Goal: Information Seeking & Learning: Learn about a topic

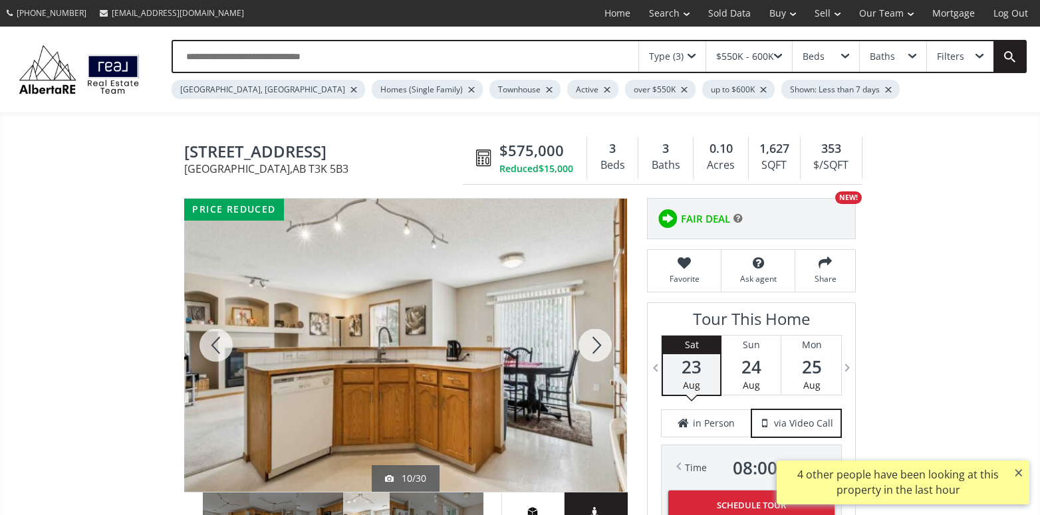
scroll to position [66, 0]
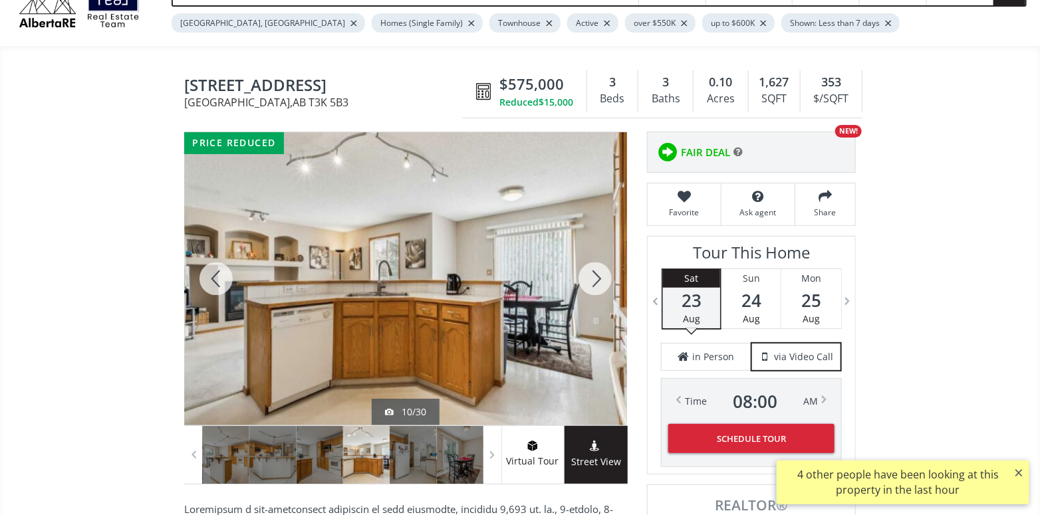
click at [592, 289] on div at bounding box center [595, 278] width 64 height 293
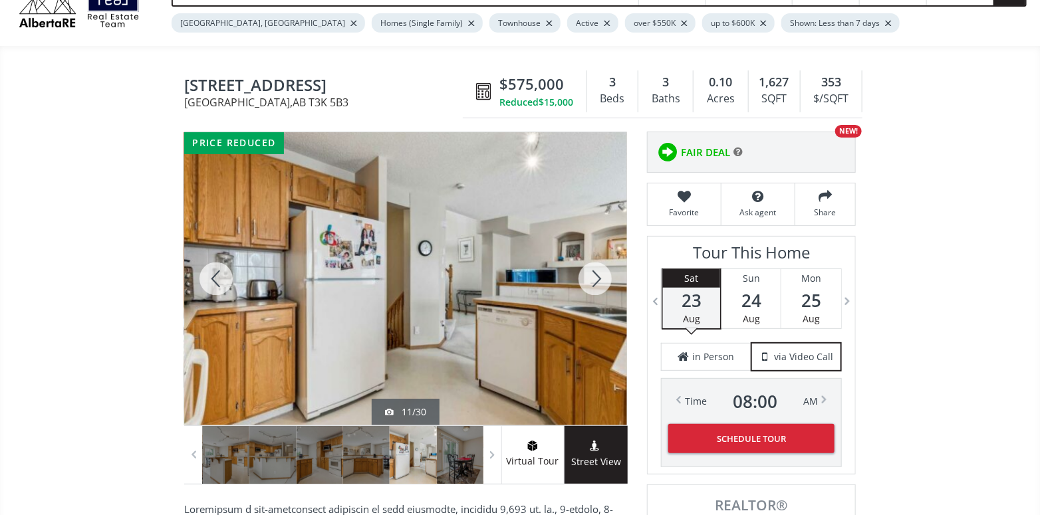
click at [591, 290] on div at bounding box center [595, 278] width 64 height 293
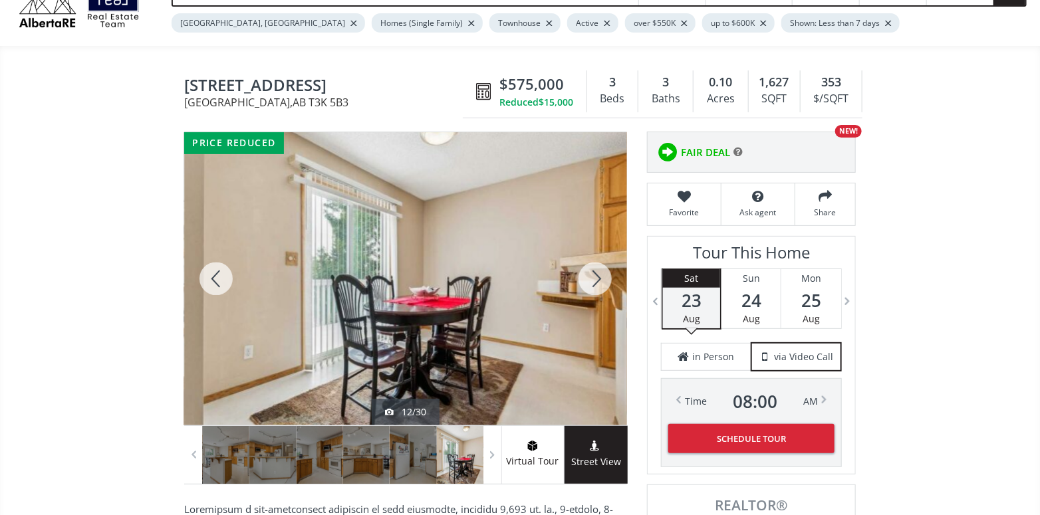
click at [591, 290] on div at bounding box center [595, 278] width 64 height 293
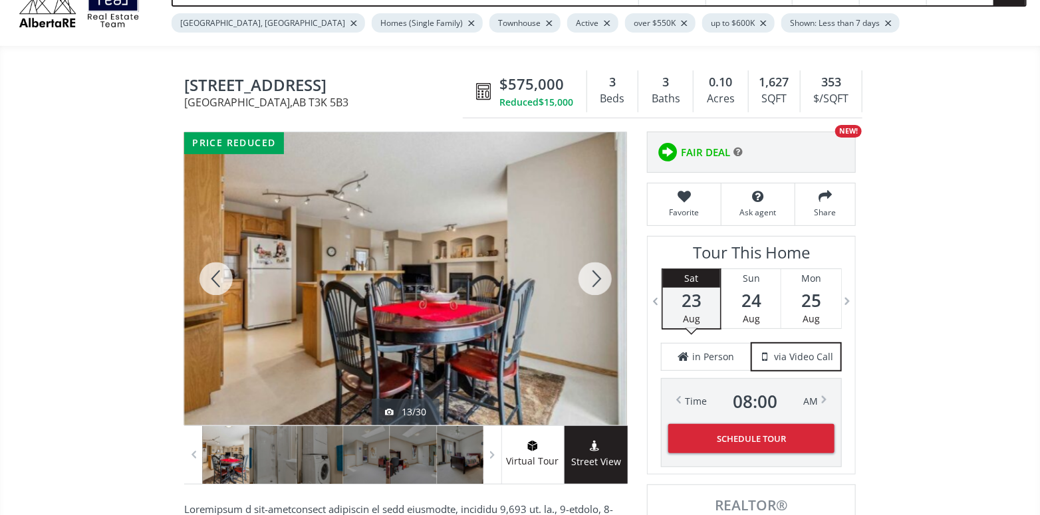
click at [591, 290] on div at bounding box center [595, 278] width 64 height 293
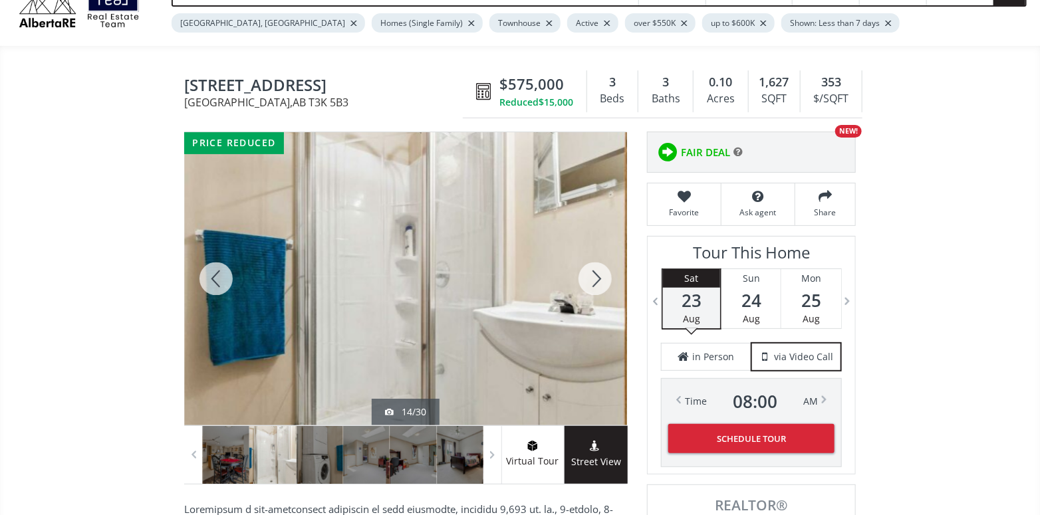
click at [591, 290] on div at bounding box center [595, 278] width 64 height 293
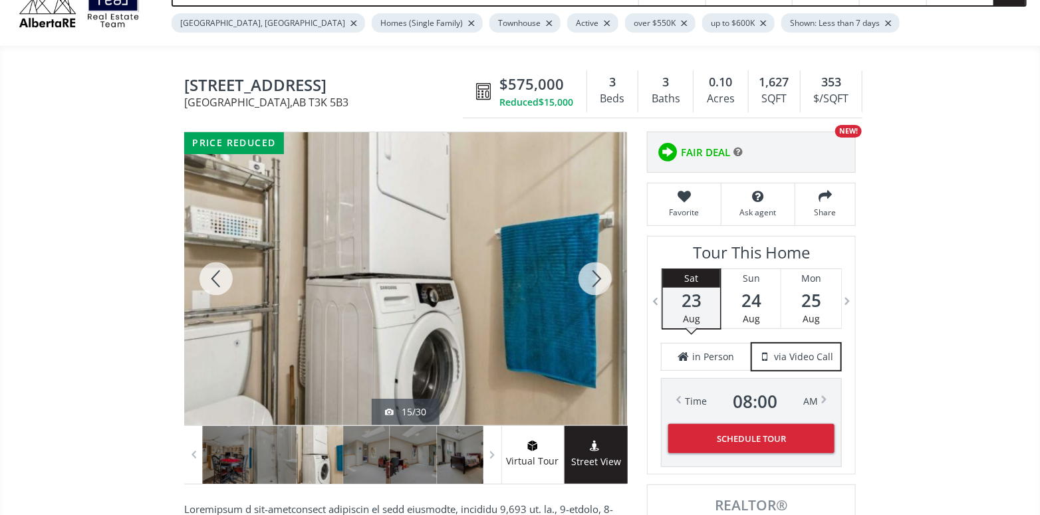
click at [591, 290] on div at bounding box center [595, 278] width 64 height 293
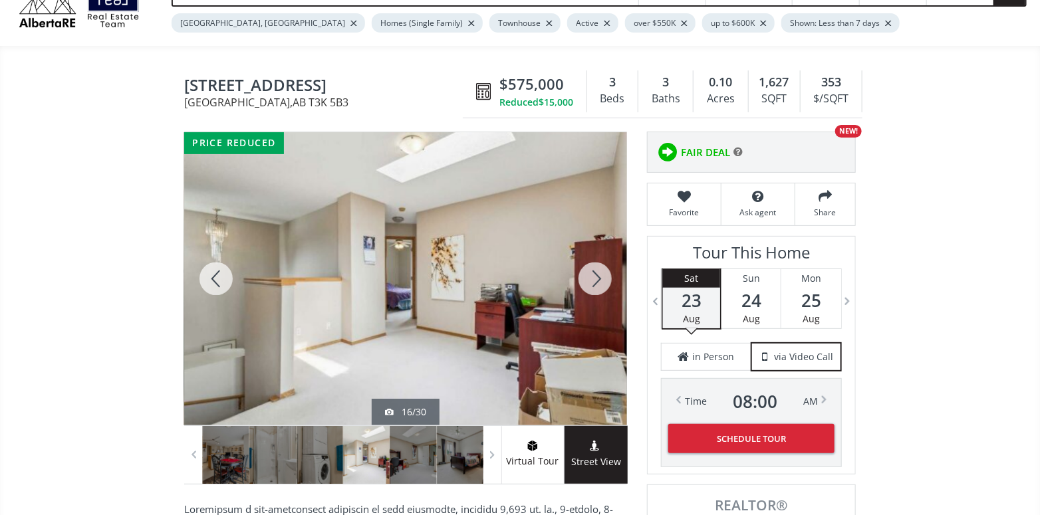
click at [591, 290] on div at bounding box center [595, 278] width 64 height 293
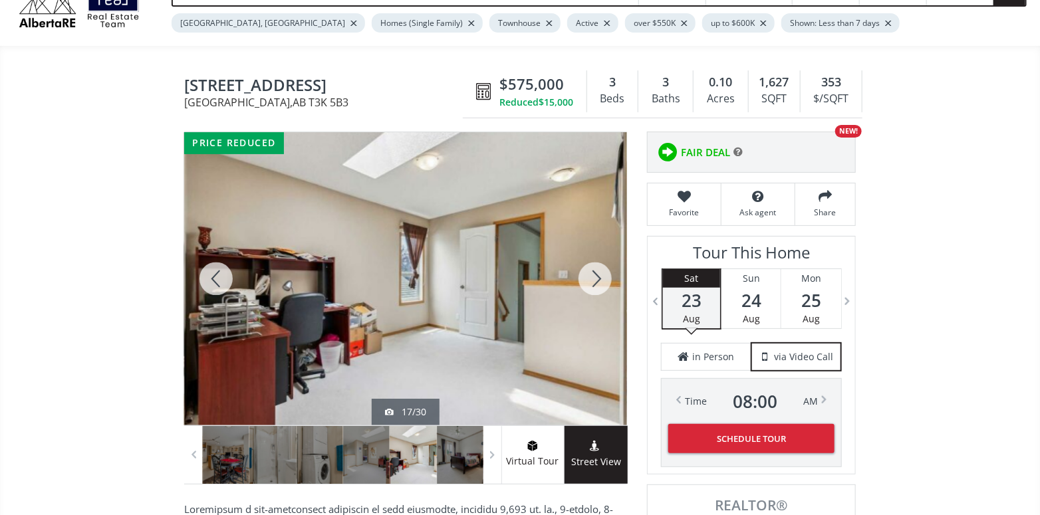
click at [591, 290] on div at bounding box center [595, 278] width 64 height 293
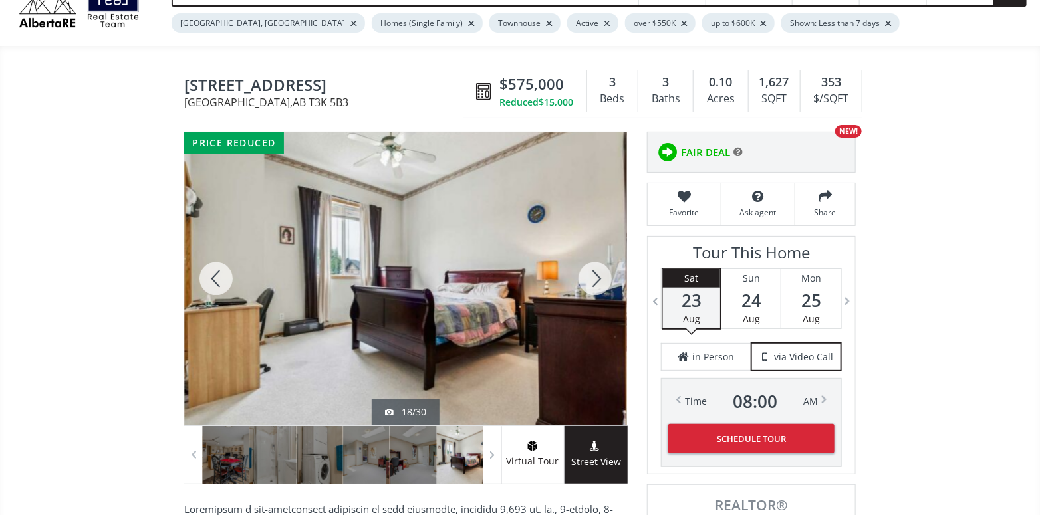
click at [591, 290] on div at bounding box center [595, 278] width 64 height 293
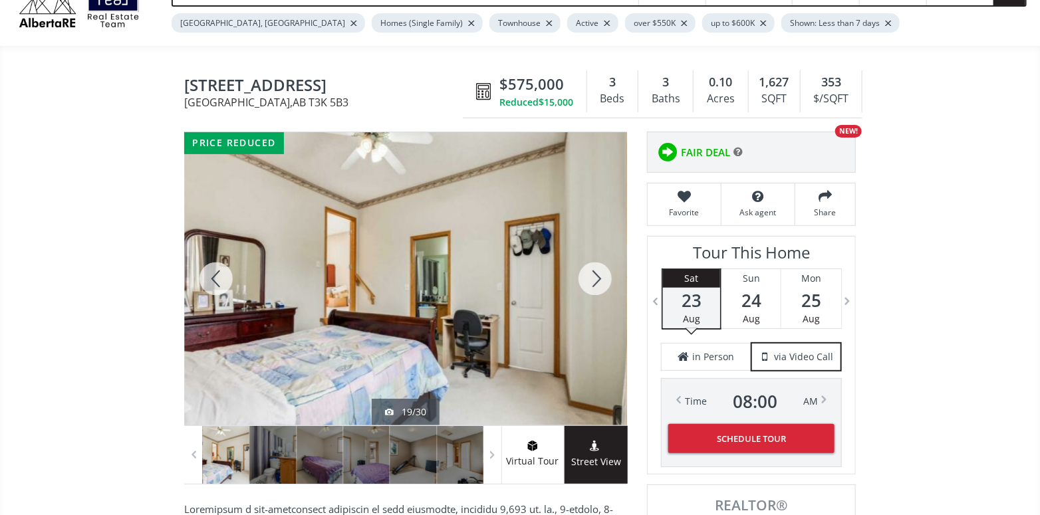
click at [591, 290] on div at bounding box center [595, 278] width 64 height 293
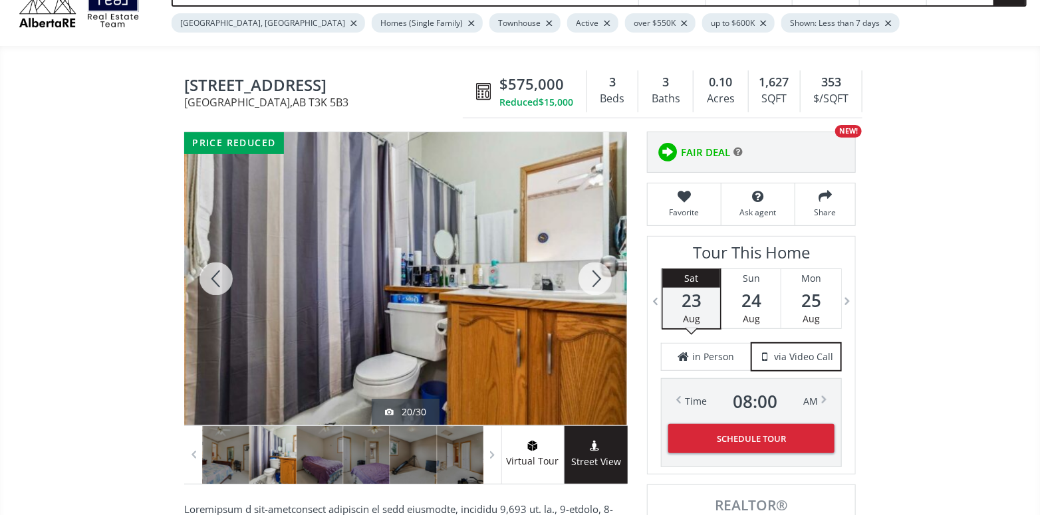
click at [591, 290] on div at bounding box center [595, 278] width 64 height 293
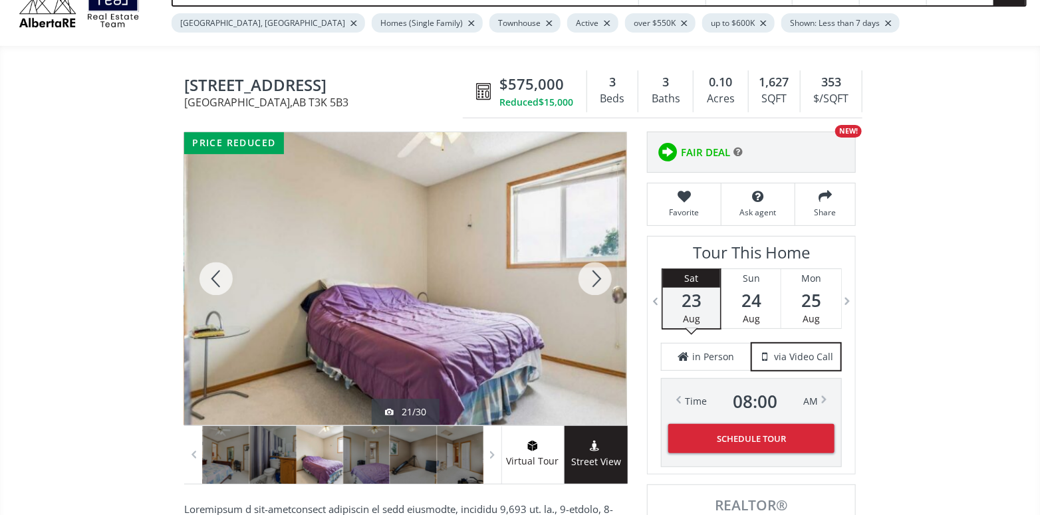
click at [591, 290] on div at bounding box center [595, 278] width 64 height 293
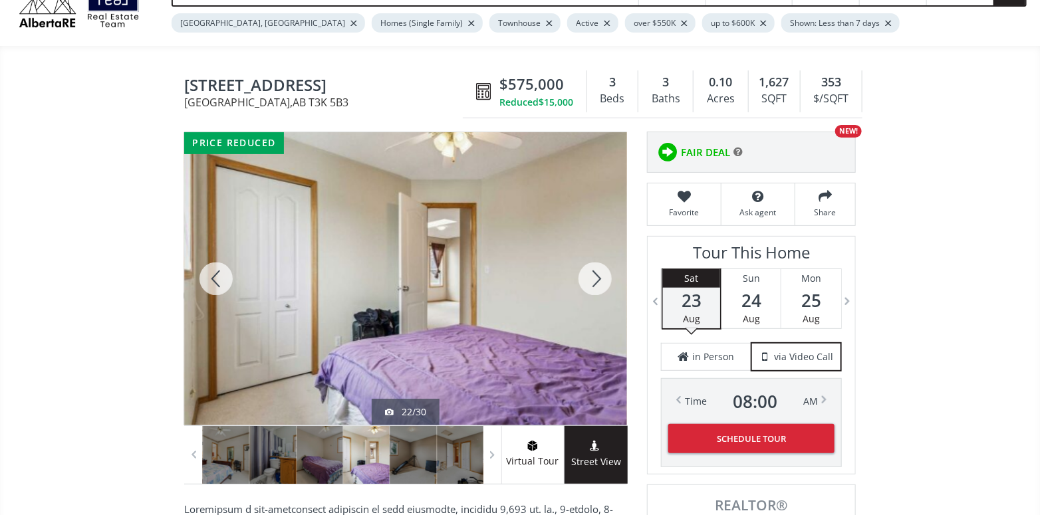
click at [591, 290] on div at bounding box center [595, 278] width 64 height 293
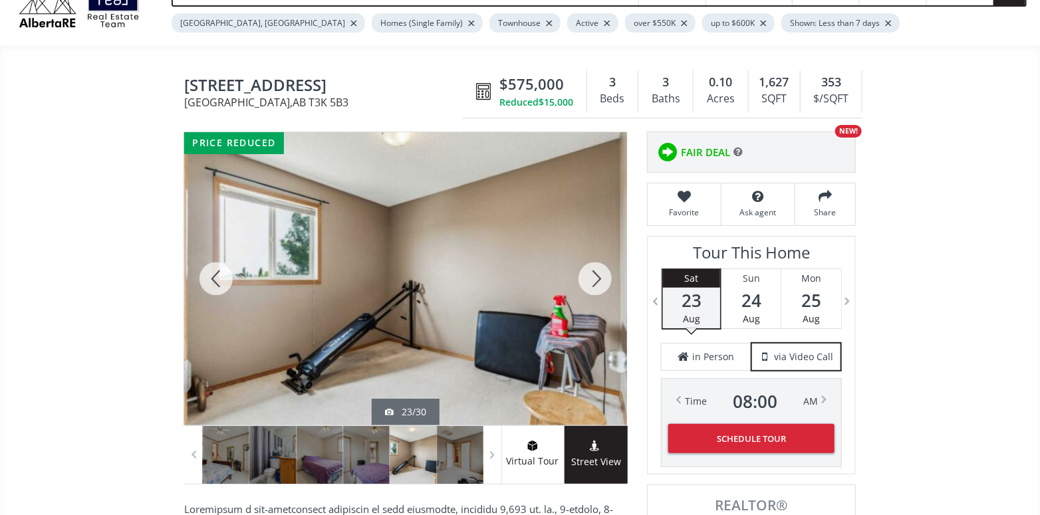
click at [591, 290] on div at bounding box center [595, 278] width 64 height 293
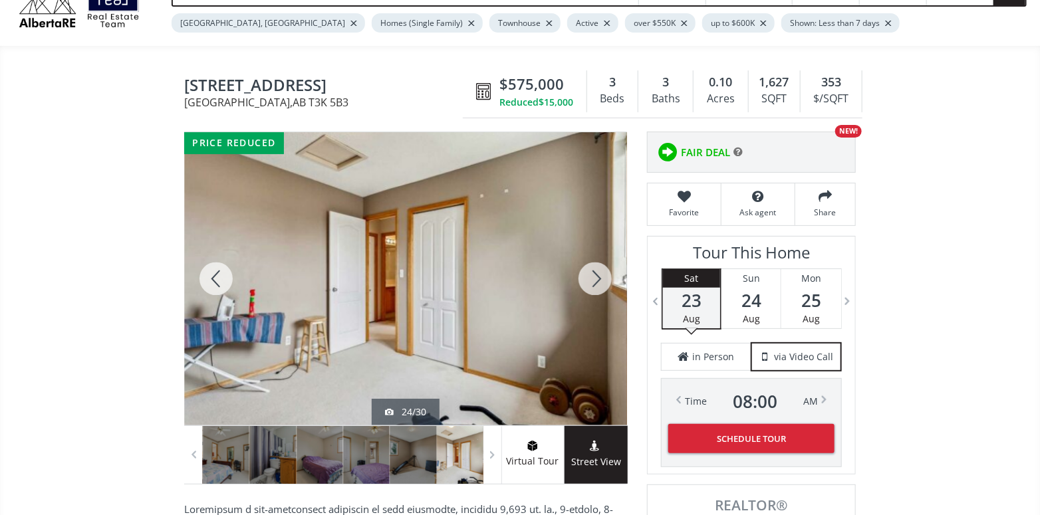
click at [591, 290] on div at bounding box center [595, 278] width 64 height 293
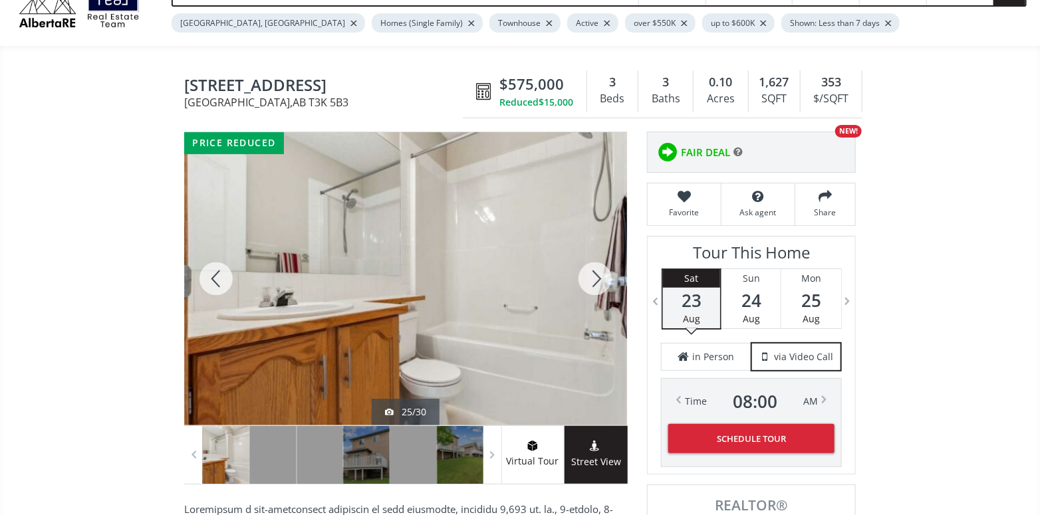
click at [591, 290] on div at bounding box center [595, 278] width 64 height 293
